Goal: Entertainment & Leisure: Browse casually

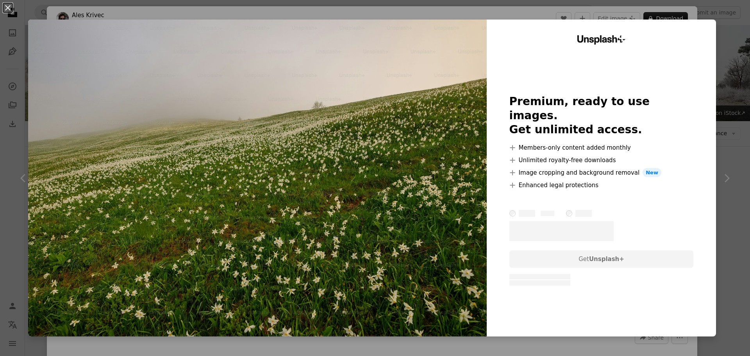
scroll to position [389, 0]
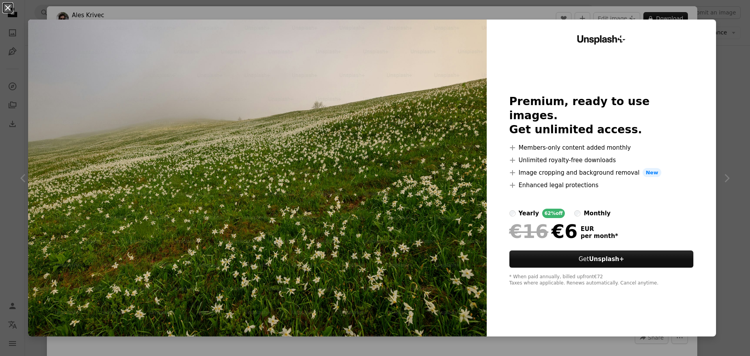
click at [9, 9] on button "An X shape" at bounding box center [7, 7] width 9 height 9
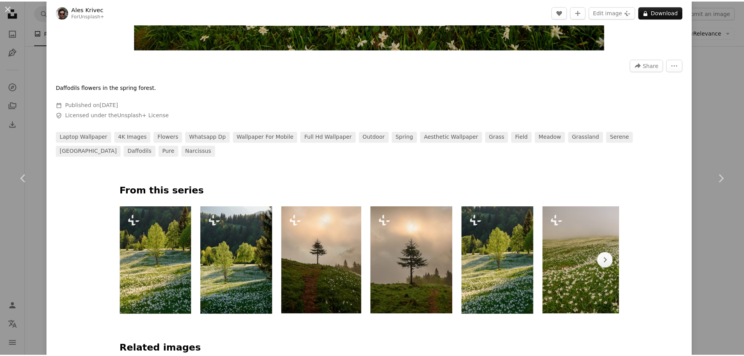
scroll to position [273, 0]
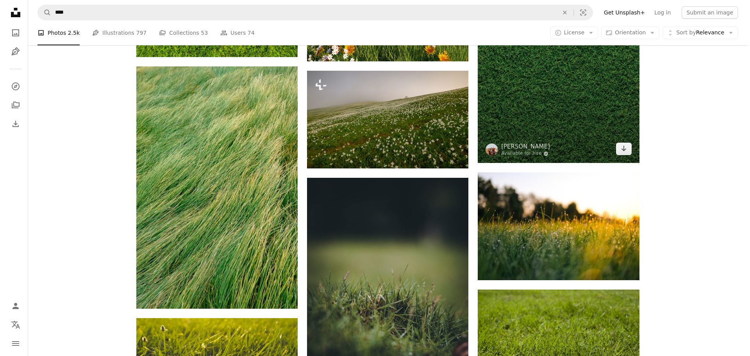
scroll to position [506, 0]
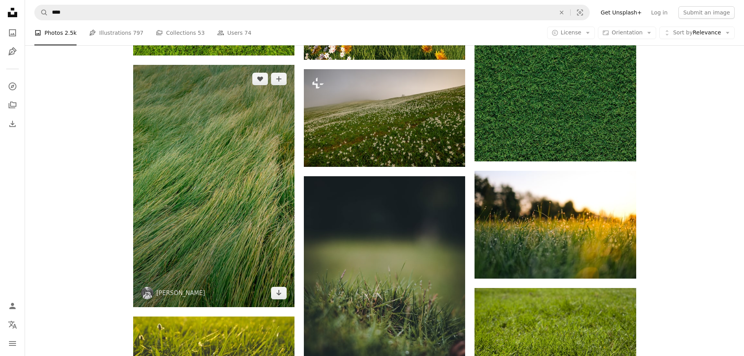
click at [242, 157] on img at bounding box center [213, 186] width 161 height 242
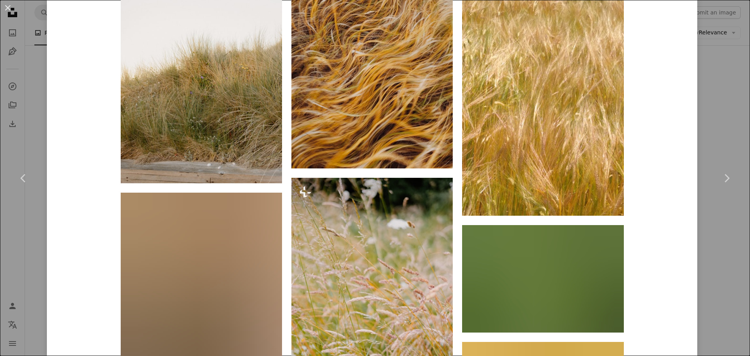
scroll to position [2427, 0]
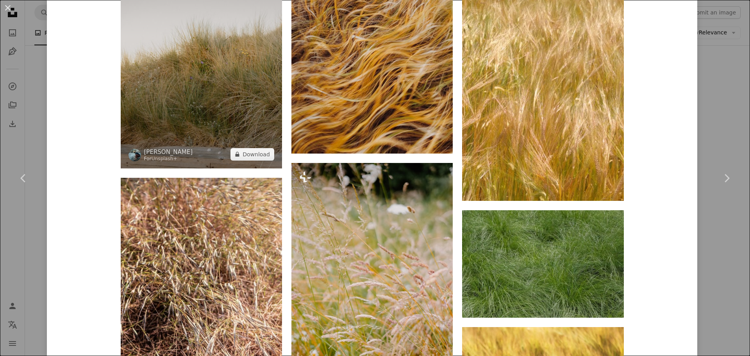
click at [220, 77] on img at bounding box center [201, 47] width 161 height 242
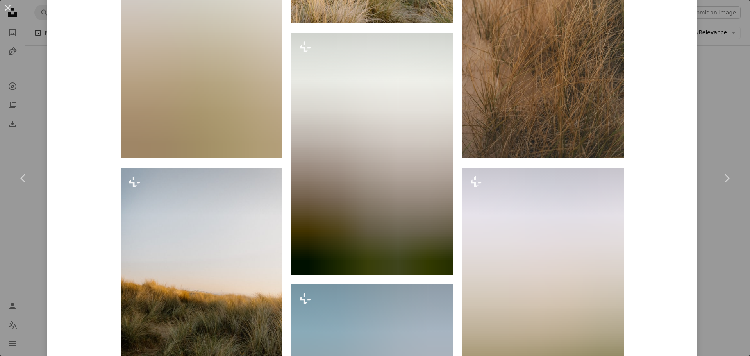
scroll to position [820, 0]
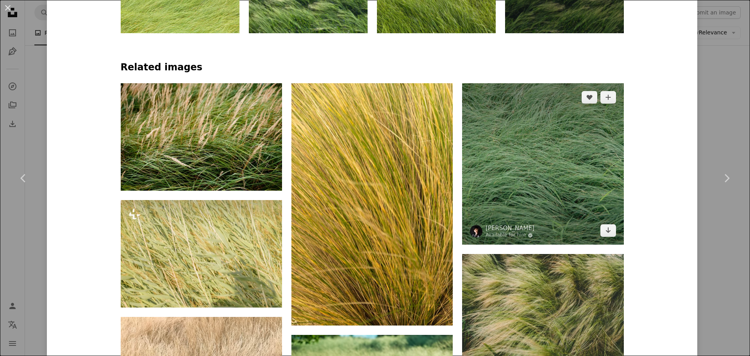
scroll to position [547, 0]
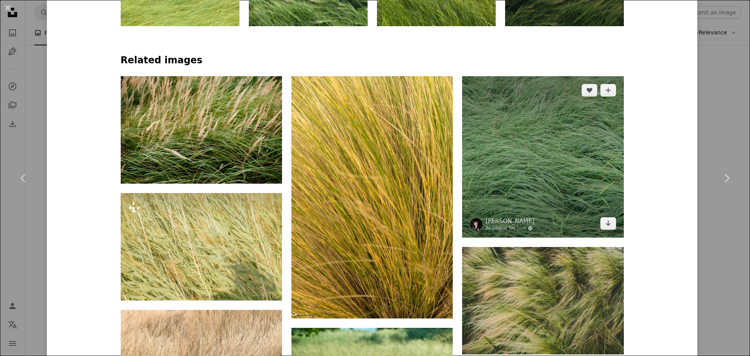
click at [528, 177] on img at bounding box center [542, 156] width 161 height 161
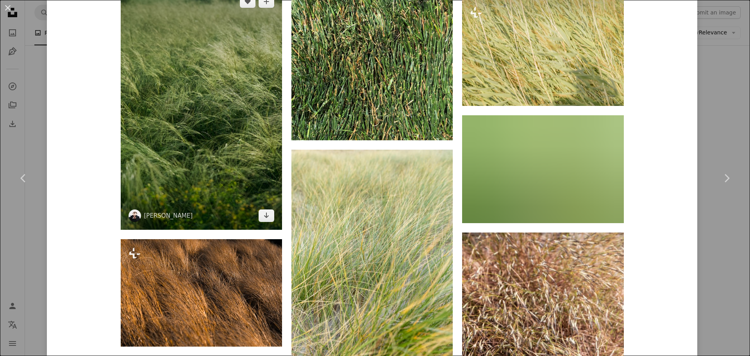
scroll to position [1210, 0]
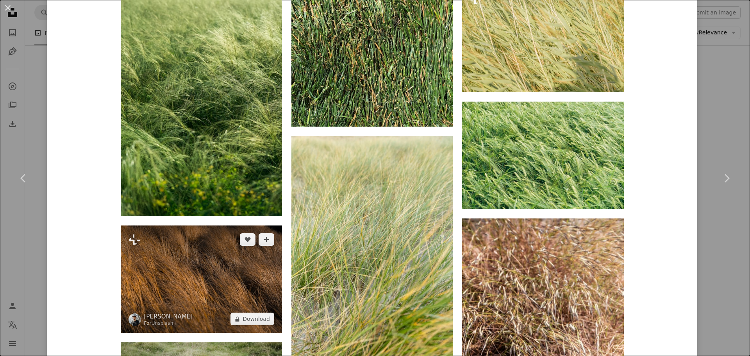
click at [198, 270] on img at bounding box center [201, 278] width 161 height 107
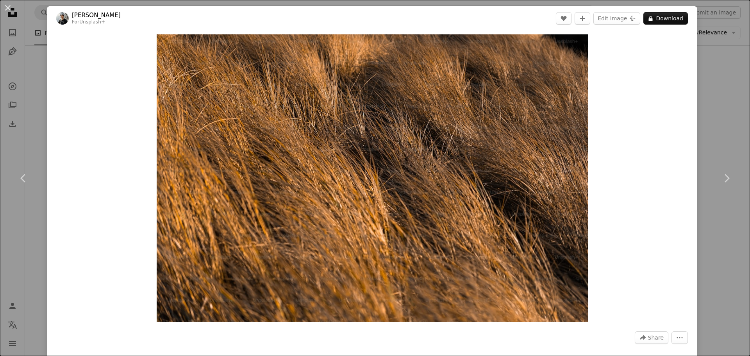
scroll to position [39, 0]
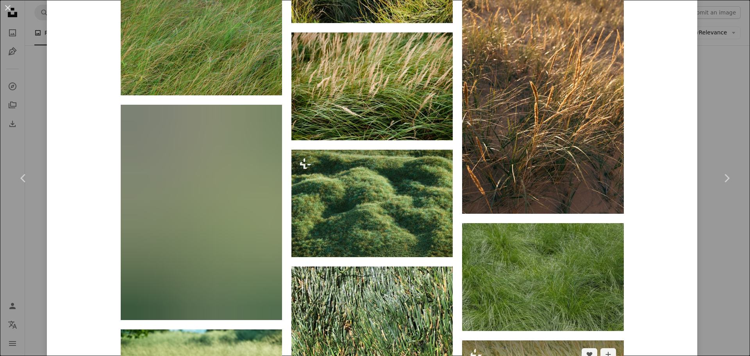
scroll to position [976, 0]
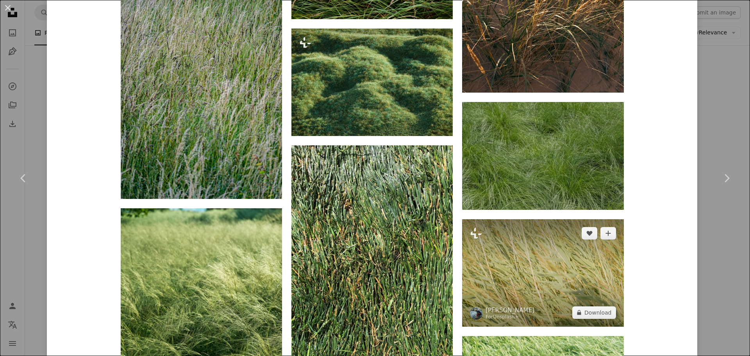
click at [537, 276] on img at bounding box center [542, 272] width 161 height 107
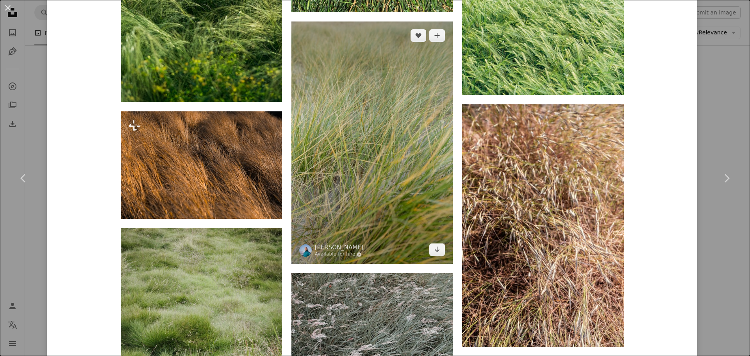
scroll to position [1327, 0]
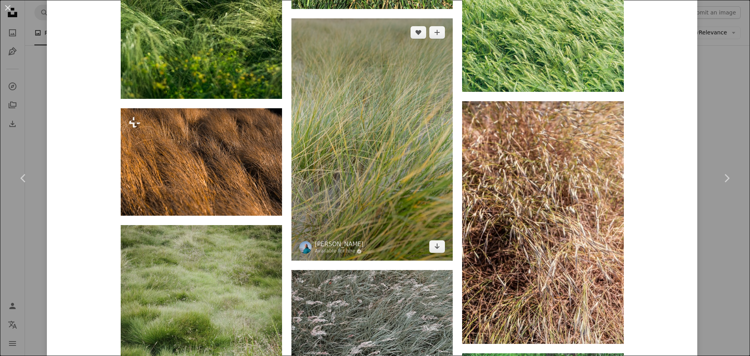
click at [378, 204] on img at bounding box center [371, 139] width 161 height 242
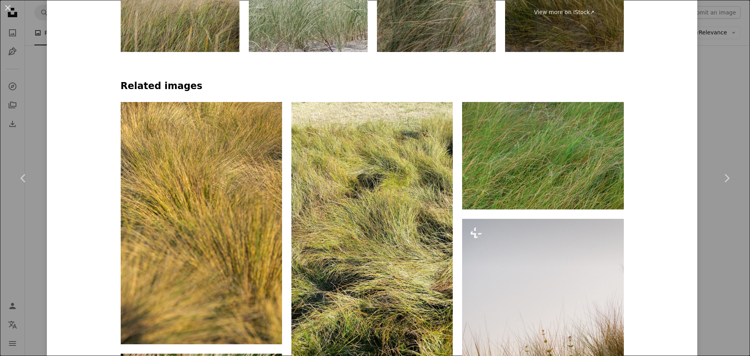
scroll to position [508, 0]
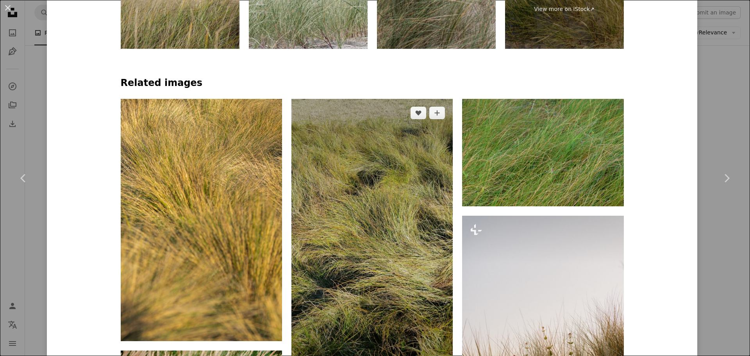
click at [404, 226] on img at bounding box center [371, 242] width 161 height 287
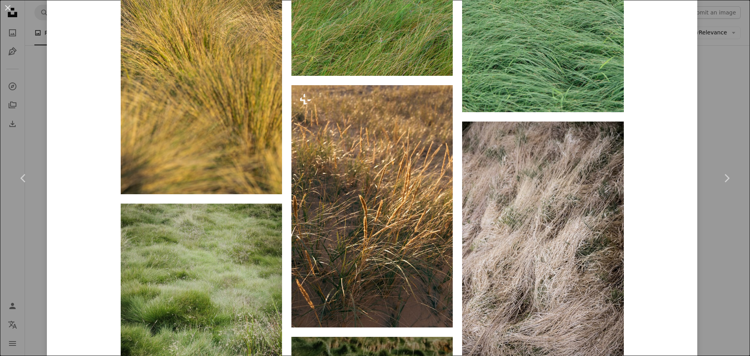
scroll to position [898, 0]
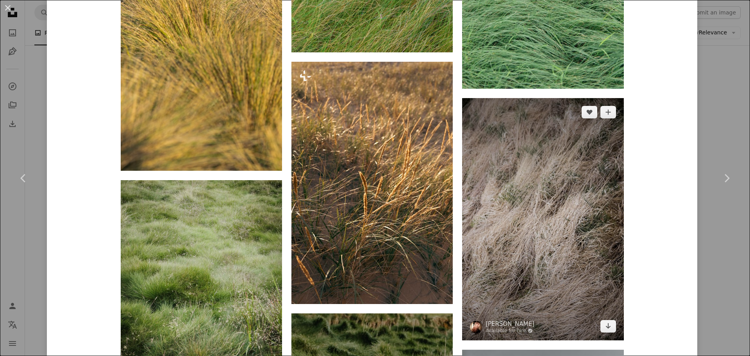
click at [562, 216] on img at bounding box center [542, 219] width 161 height 242
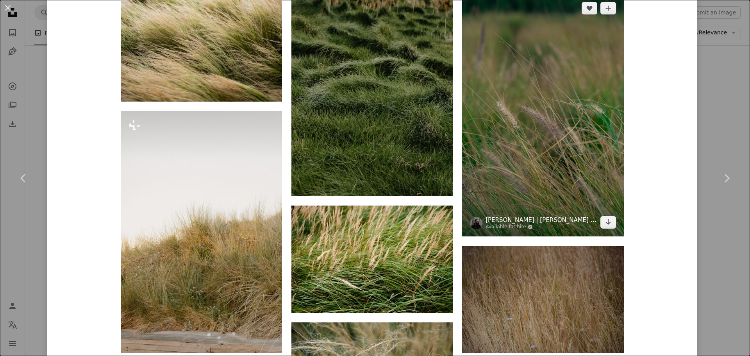
scroll to position [664, 0]
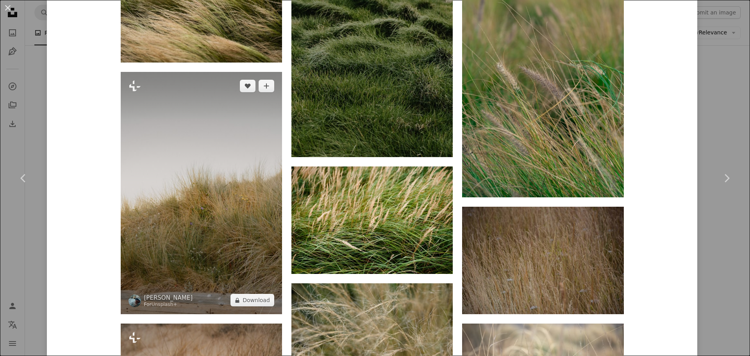
click at [205, 223] on img at bounding box center [201, 193] width 161 height 242
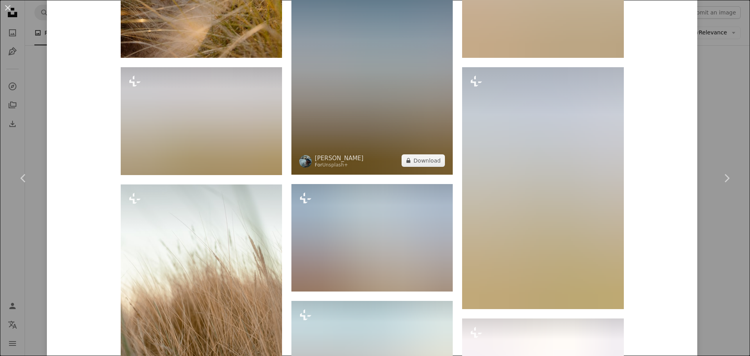
scroll to position [1640, 0]
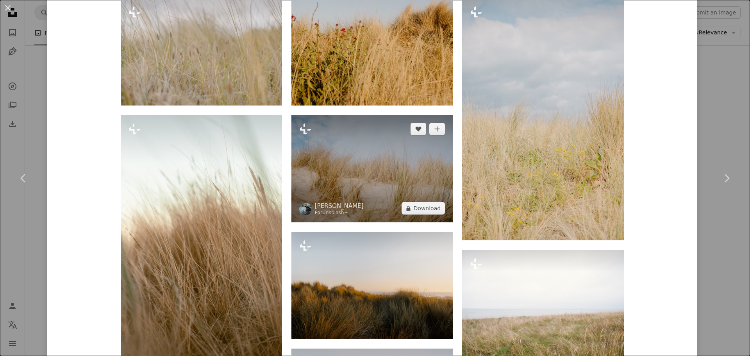
click at [351, 194] on img at bounding box center [371, 168] width 161 height 107
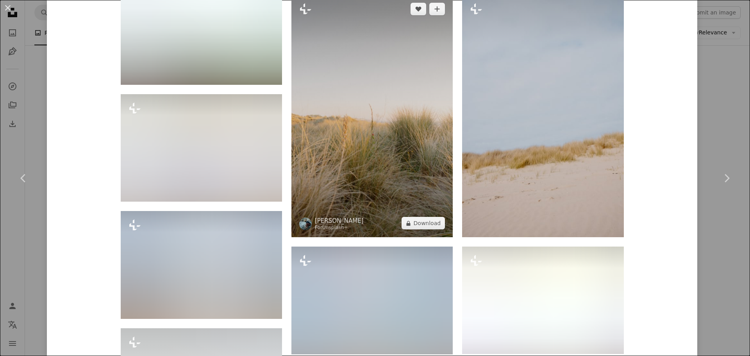
scroll to position [1328, 0]
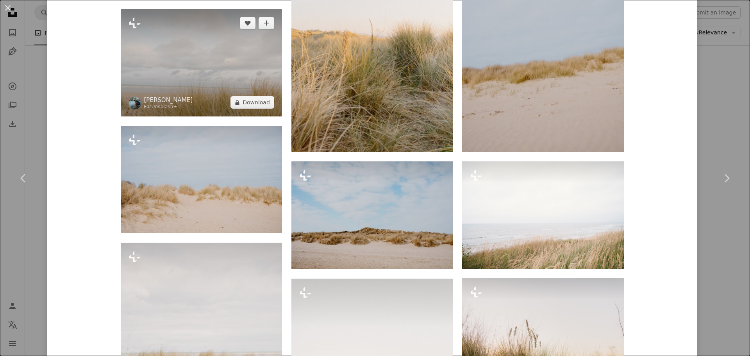
click at [226, 59] on img at bounding box center [201, 62] width 161 height 107
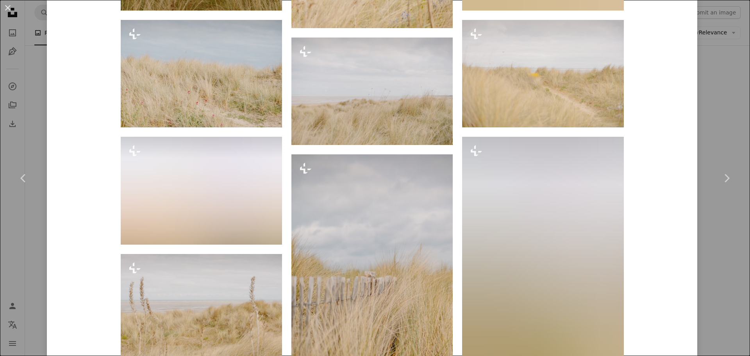
scroll to position [1171, 0]
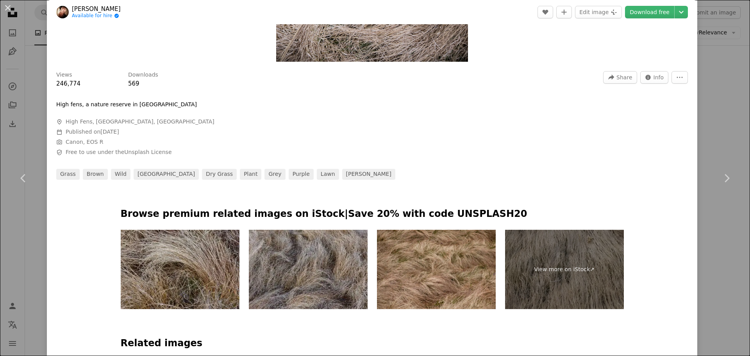
scroll to position [273, 0]
